Goal: Transaction & Acquisition: Download file/media

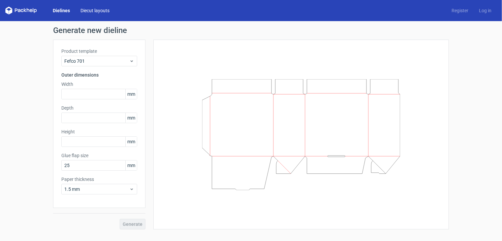
click at [96, 12] on link "Diecut layouts" at bounding box center [95, 10] width 40 height 7
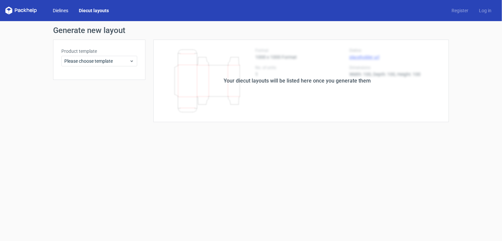
click at [65, 11] on link "Dielines" at bounding box center [61, 10] width 26 height 7
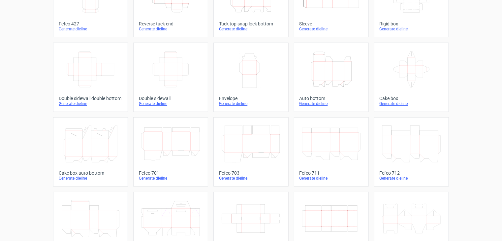
scroll to position [89, 0]
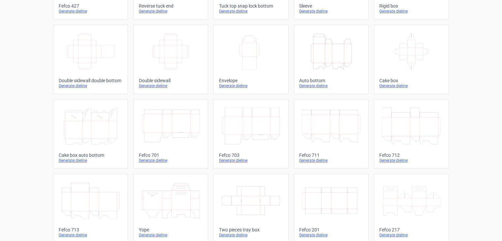
click at [336, 41] on icon "Height Depth Width" at bounding box center [331, 51] width 58 height 37
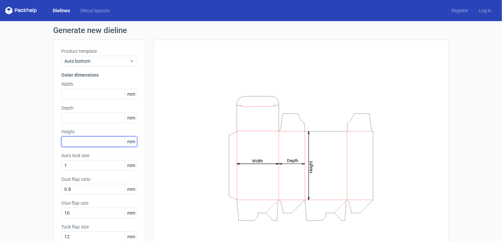
click at [87, 139] on input "text" at bounding box center [99, 141] width 76 height 11
type input "105"
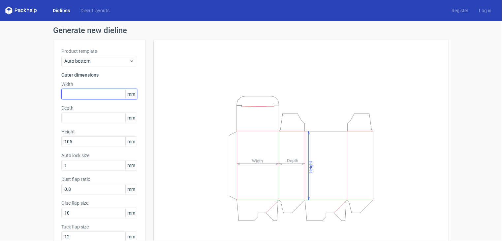
click at [74, 95] on input "text" at bounding box center [99, 94] width 76 height 11
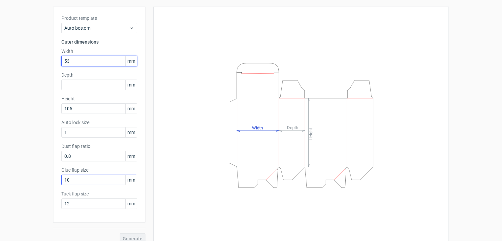
type input "53"
click at [87, 181] on input "10" at bounding box center [99, 180] width 76 height 11
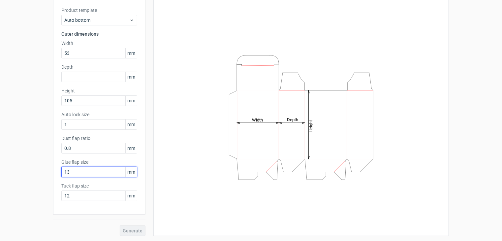
type input "13"
click at [128, 231] on div "Generate" at bounding box center [99, 224] width 92 height 21
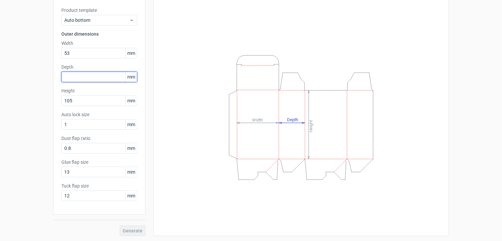
click at [82, 77] on input "text" at bounding box center [99, 77] width 76 height 11
type input "53"
click at [39, 126] on div "Generate new dieline Product template Auto bottom Outer dimensions Width 53 mm …" at bounding box center [251, 110] width 502 height 261
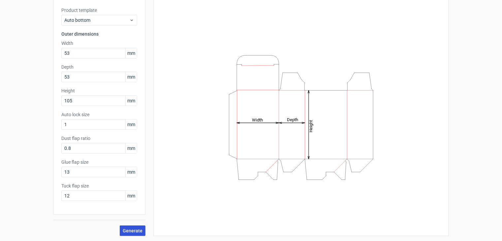
click at [126, 232] on span "Generate" at bounding box center [133, 230] width 20 height 5
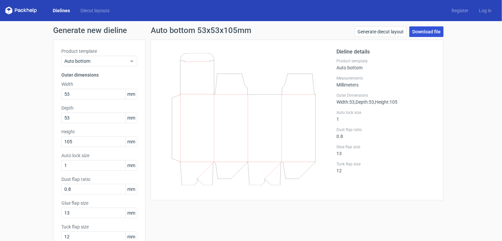
click at [422, 32] on link "Download file" at bounding box center [426, 31] width 34 height 11
